Goal: Task Accomplishment & Management: Manage account settings

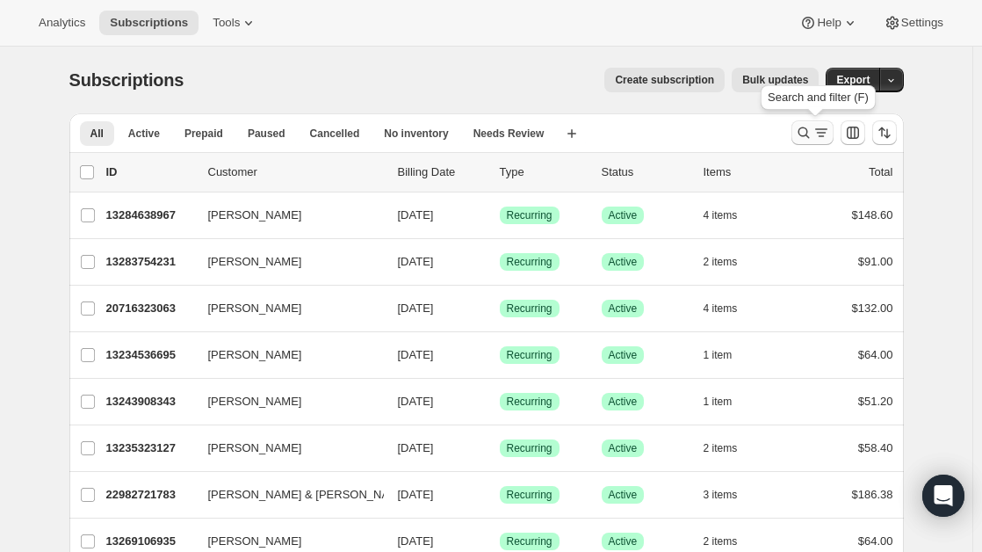
click at [804, 130] on icon "Search and filter results" at bounding box center [804, 133] width 18 height 18
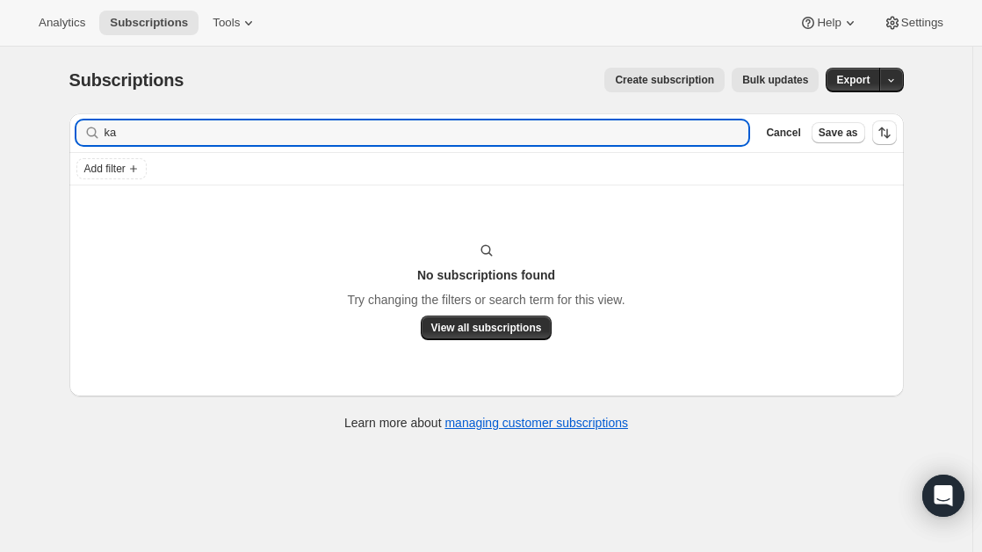
type input "k"
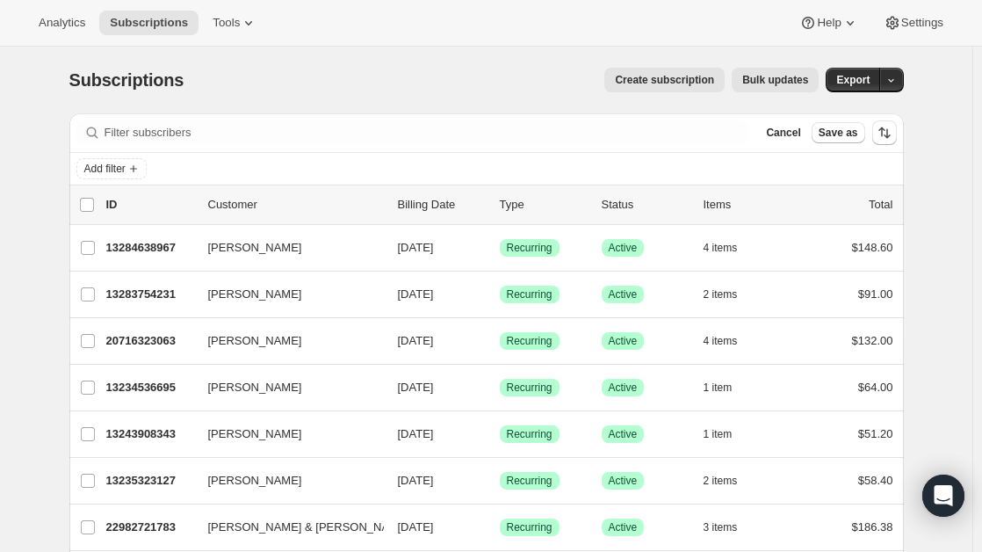
click at [214, 119] on div "Filter subscribers Cancel Save as" at bounding box center [486, 132] width 834 height 39
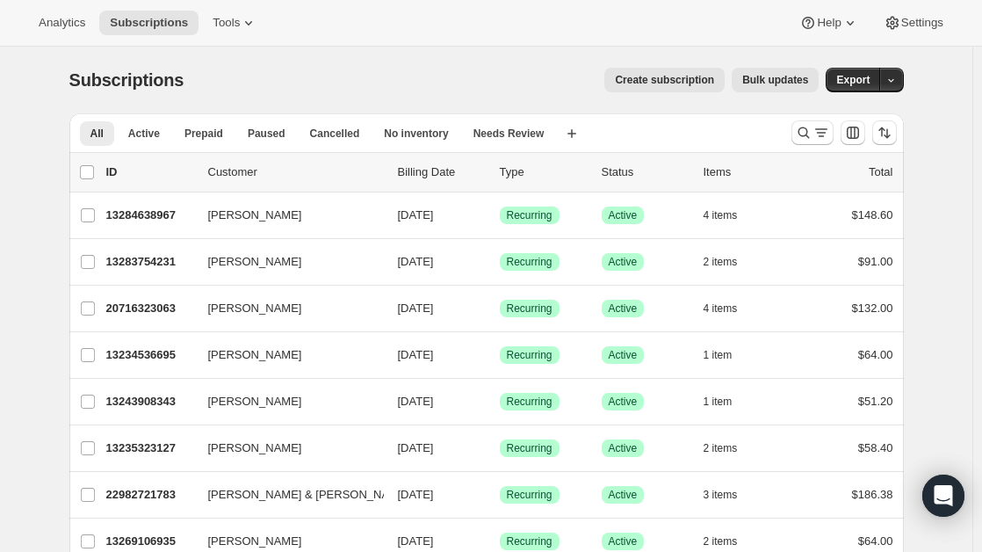
click at [796, 145] on div at bounding box center [843, 132] width 119 height 35
click at [813, 133] on icon "Search and filter results" at bounding box center [804, 133] width 18 height 18
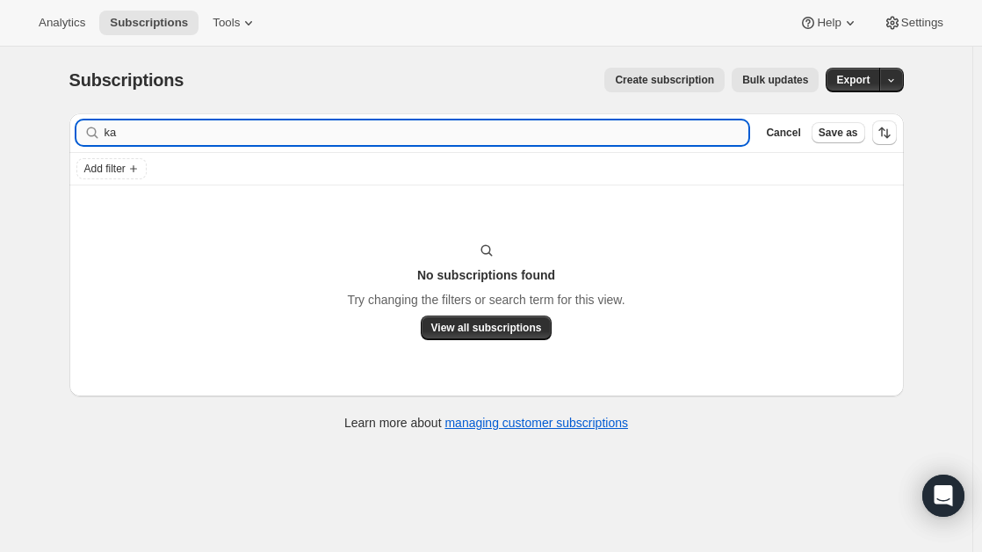
type input "k"
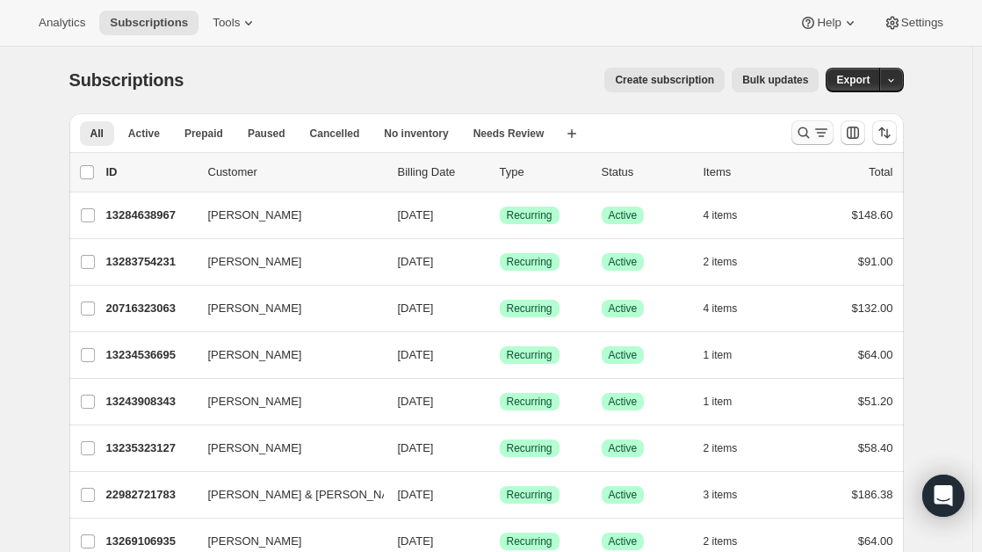
click at [800, 120] on button "Search and filter results" at bounding box center [812, 132] width 42 height 25
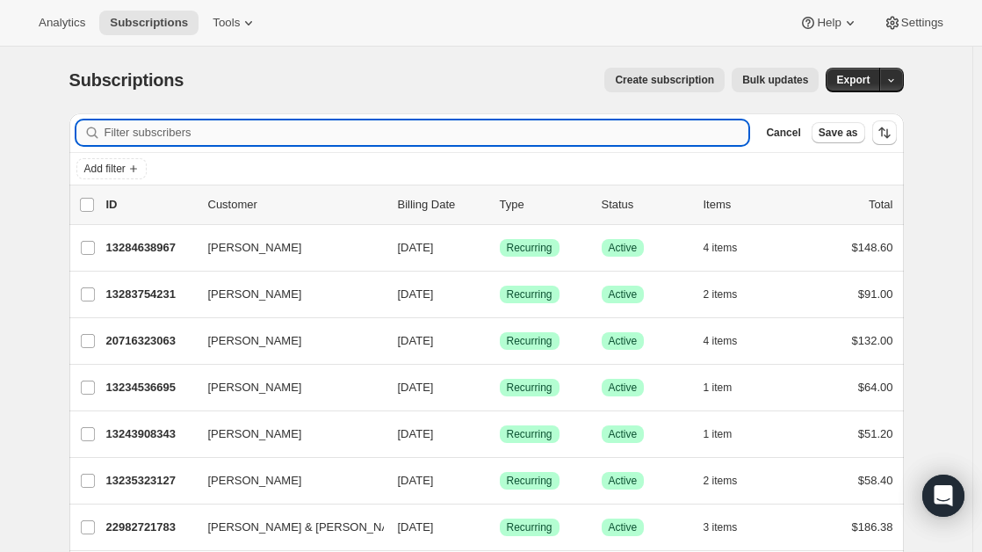
paste input "775-742-1860"
type input "775-742-1860"
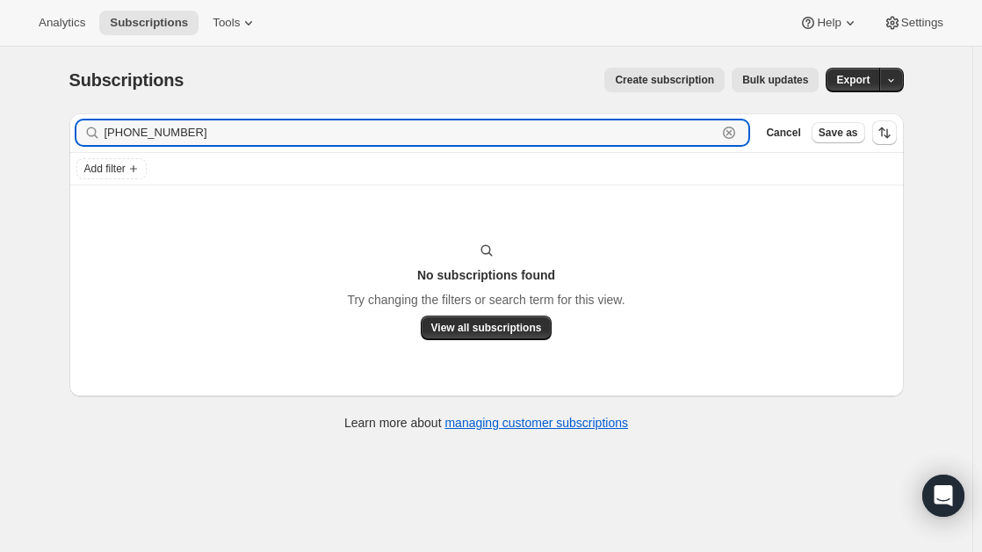
drag, startPoint x: 198, startPoint y: 129, endPoint x: 69, endPoint y: 123, distance: 128.4
click at [69, 123] on div "Filter subscribers 775-742-1860 Clear Cancel Save as Add filter No subscription…" at bounding box center [479, 274] width 849 height 350
type input "[PERSON_NAME]"
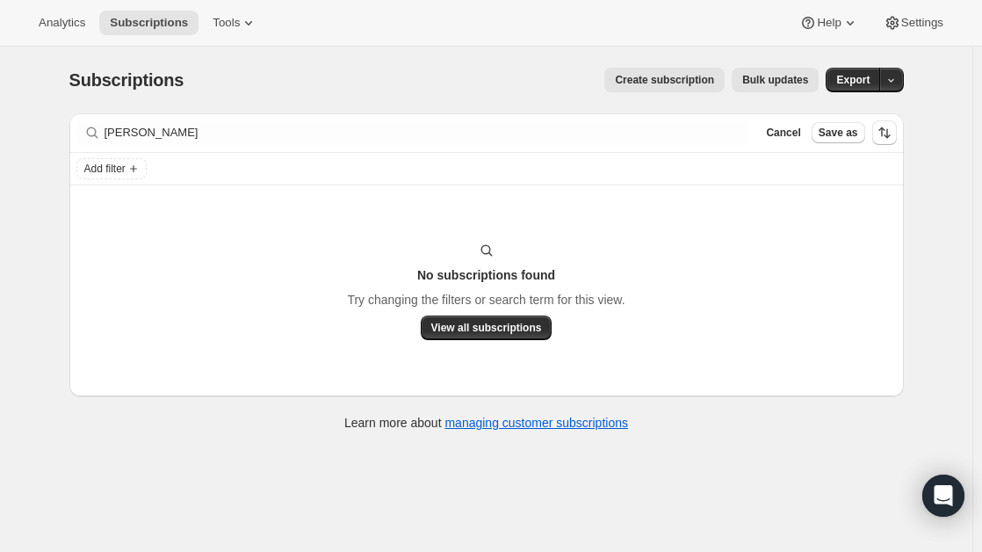
click at [69, 123] on div "Filter subscribers karon Clear Cancel Save as Add filter No subscriptions found…" at bounding box center [479, 274] width 849 height 350
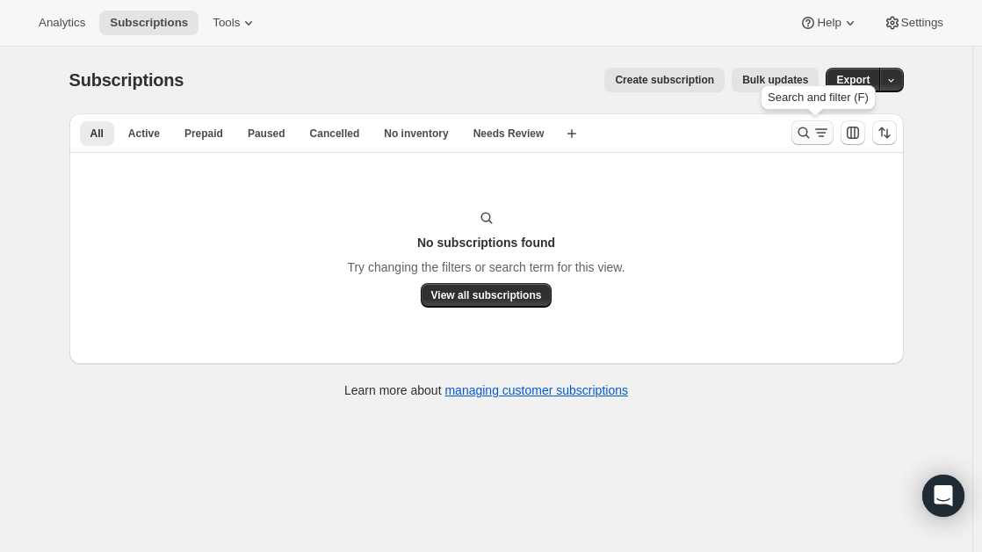
click at [816, 122] on button "Search and filter results" at bounding box center [812, 132] width 42 height 25
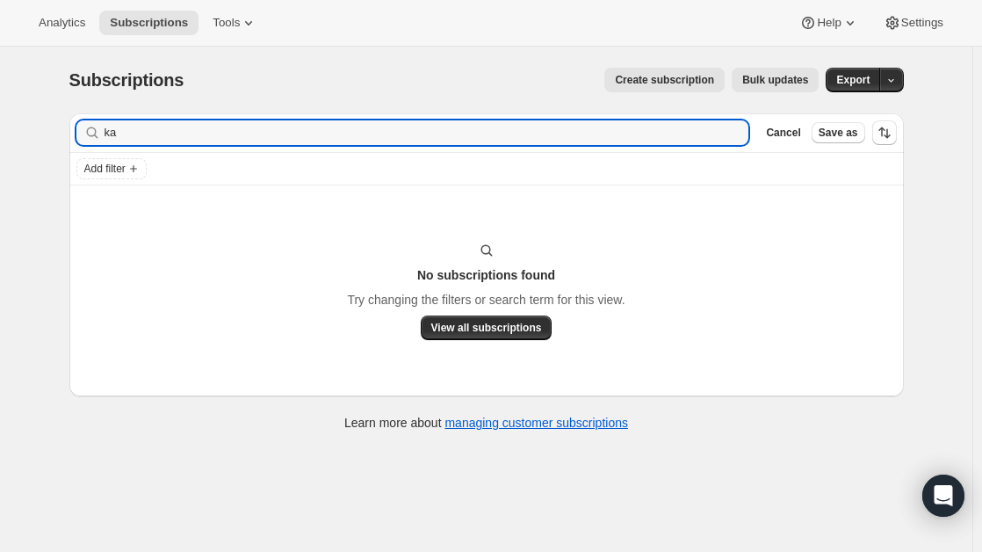
type input "k"
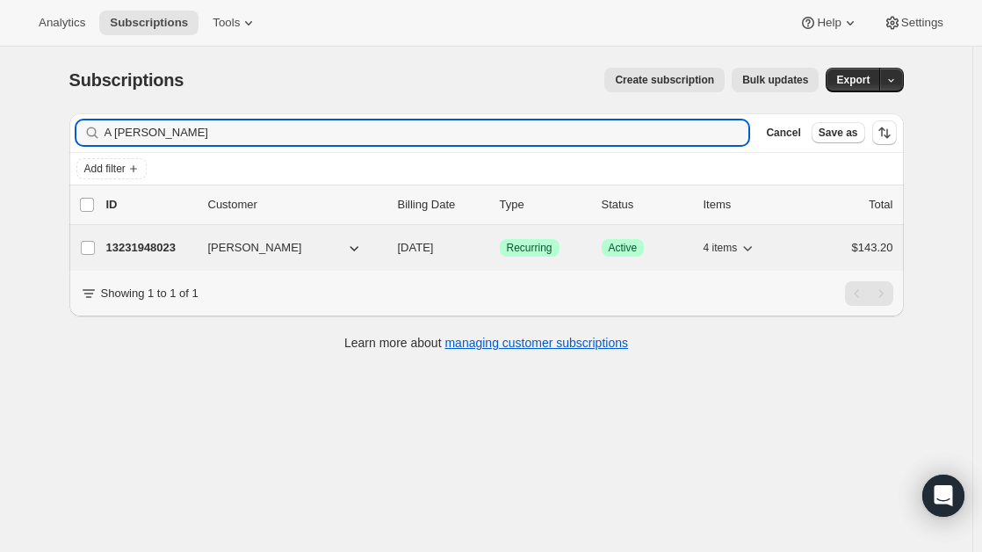
type input "A wagner"
click at [202, 255] on div "13231948023 Al Wagner 10/01/2025 Success Recurring Success Active 4 items $143.…" at bounding box center [499, 247] width 787 height 25
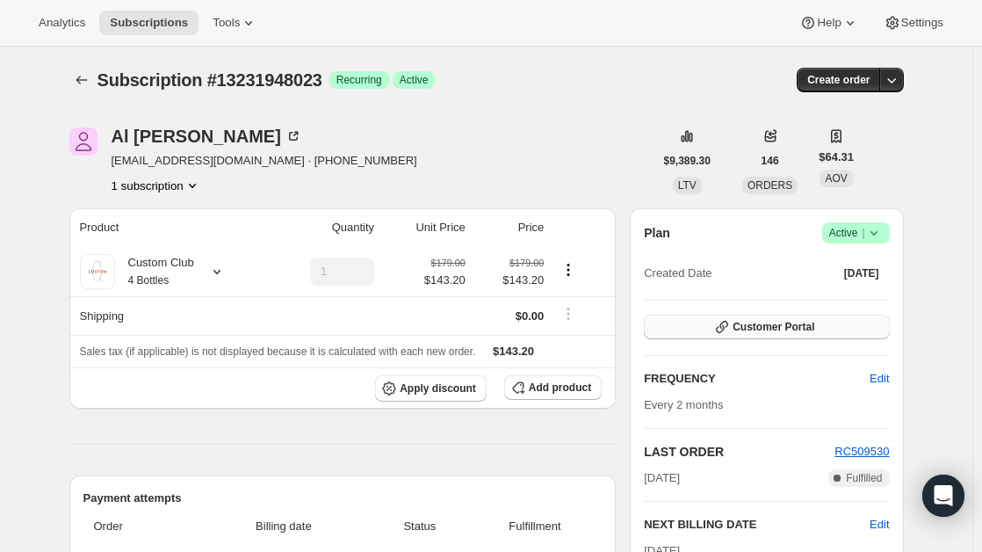
click at [814, 331] on span "Customer Portal" at bounding box center [774, 327] width 82 height 14
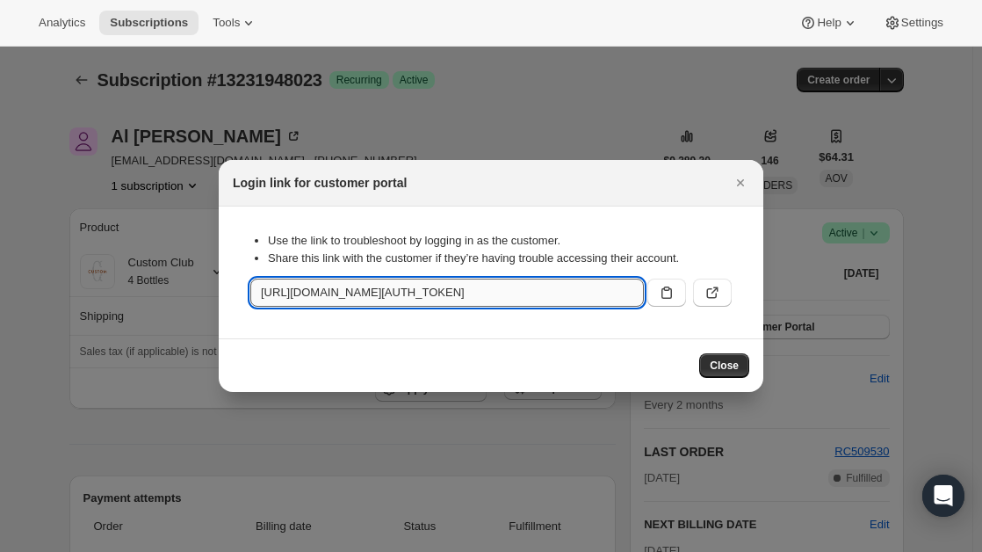
click at [503, 296] on input "https://rosenblumcellars.com/tools/bundle-subscriptions?authToken=eyJhbGciOiJIU…" at bounding box center [447, 292] width 394 height 28
click at [726, 372] on button "Close" at bounding box center [724, 365] width 50 height 25
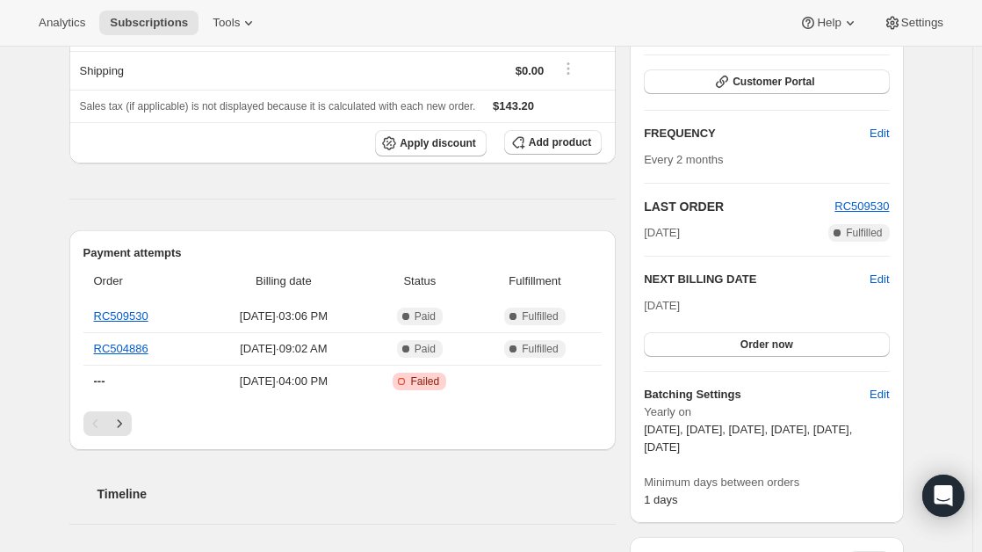
scroll to position [386, 0]
